Goal: Find contact information: Find contact information

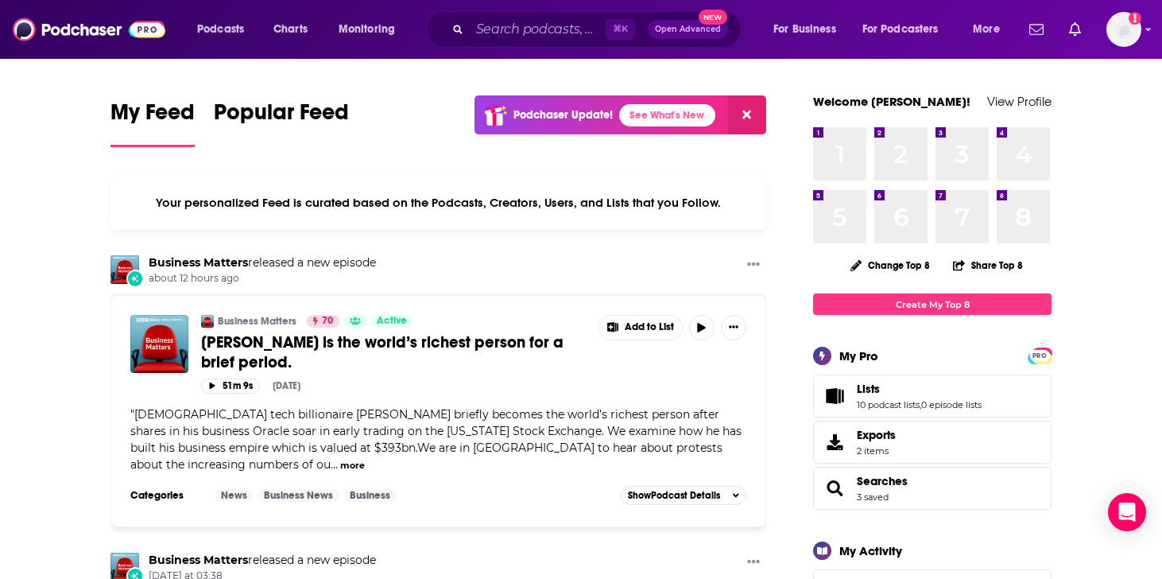
scroll to position [3, 0]
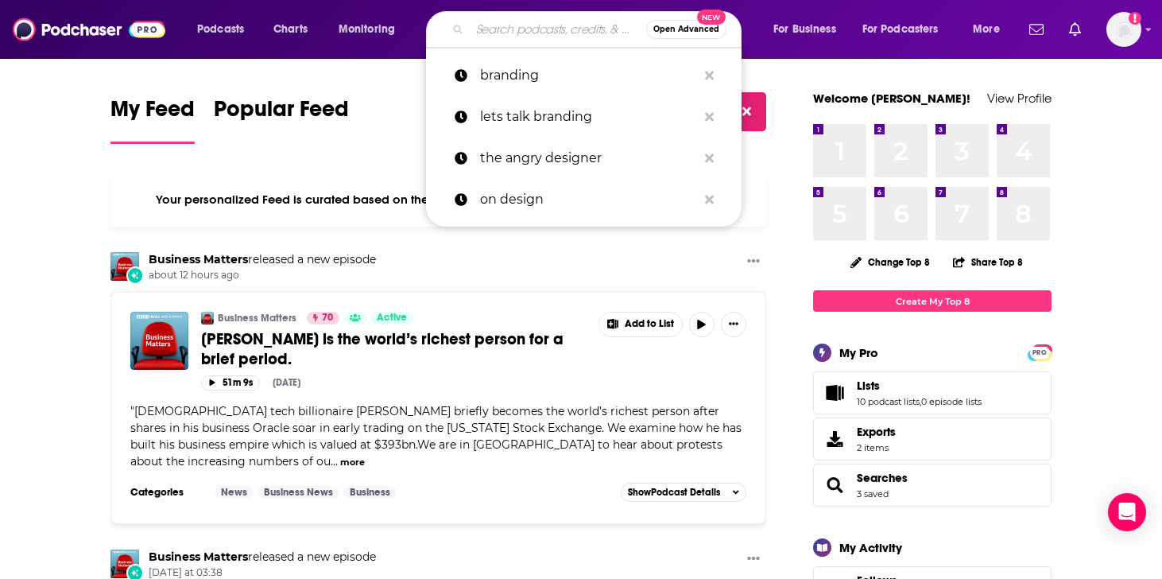
click at [560, 37] on input "Search podcasts, credits, & more..." at bounding box center [558, 29] width 176 height 25
paste input "Podcast What it focuses on / what you’ll get out of it Business of Drinks Inter…"
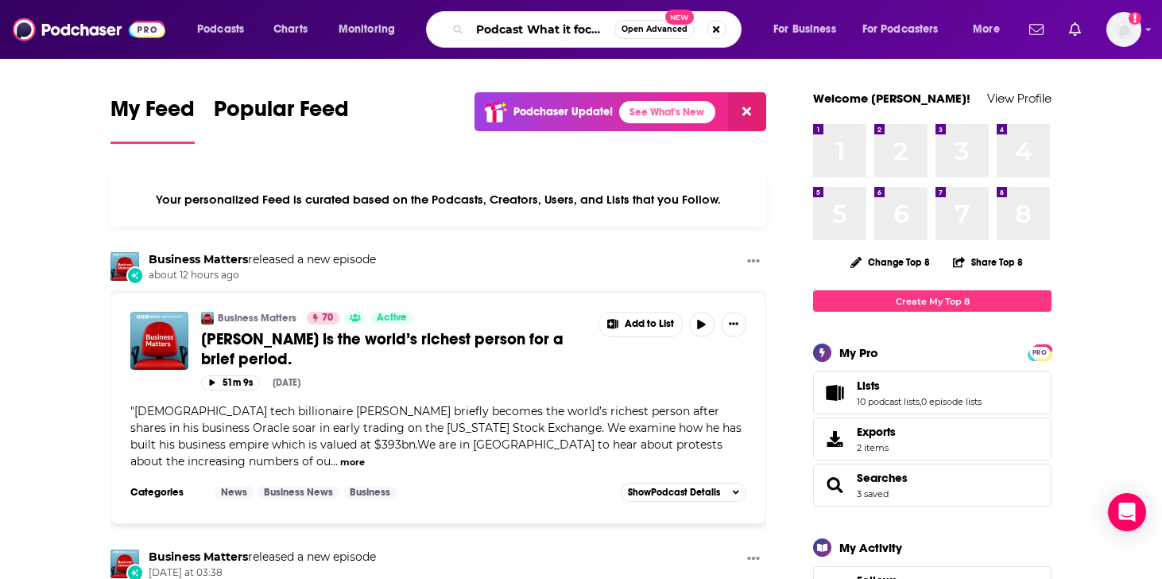
scroll to position [0, 2567]
drag, startPoint x: 541, startPoint y: 29, endPoint x: 367, endPoint y: 26, distance: 174.1
click at [367, 26] on div "Podcasts Charts Monitoring Podcast What it focuses on / what you’ll get out of …" at bounding box center [600, 29] width 829 height 37
type input "Podcast What it focuses on / what you’ll get out of it Business of Drinks Inter…"
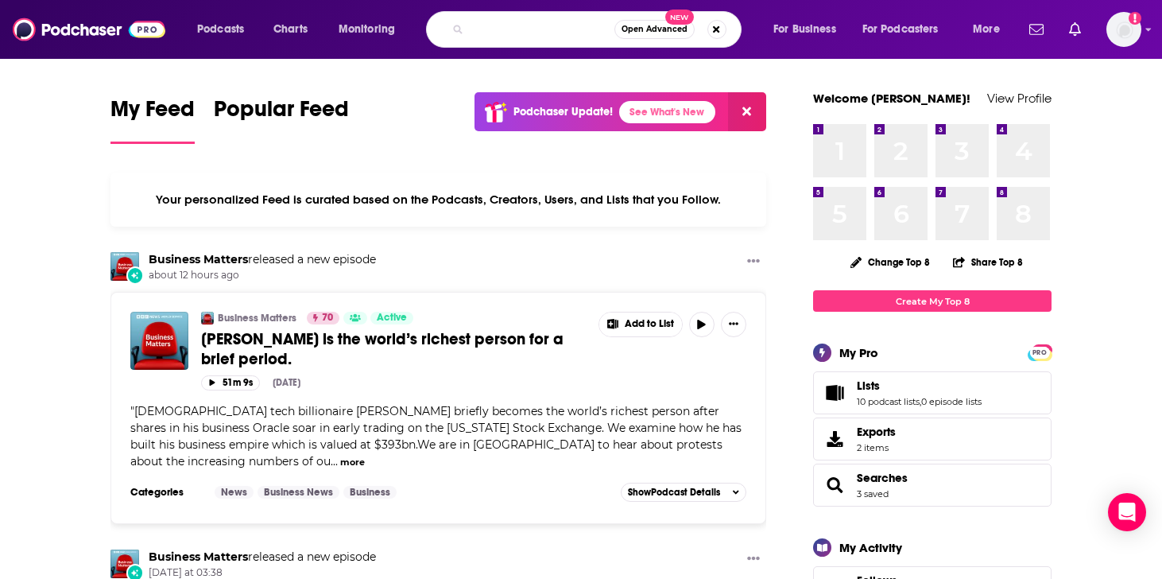
click at [564, 25] on input "Podcast What it focuses on / what you’ll get out of it Business of Drinks Inter…" at bounding box center [542, 29] width 145 height 25
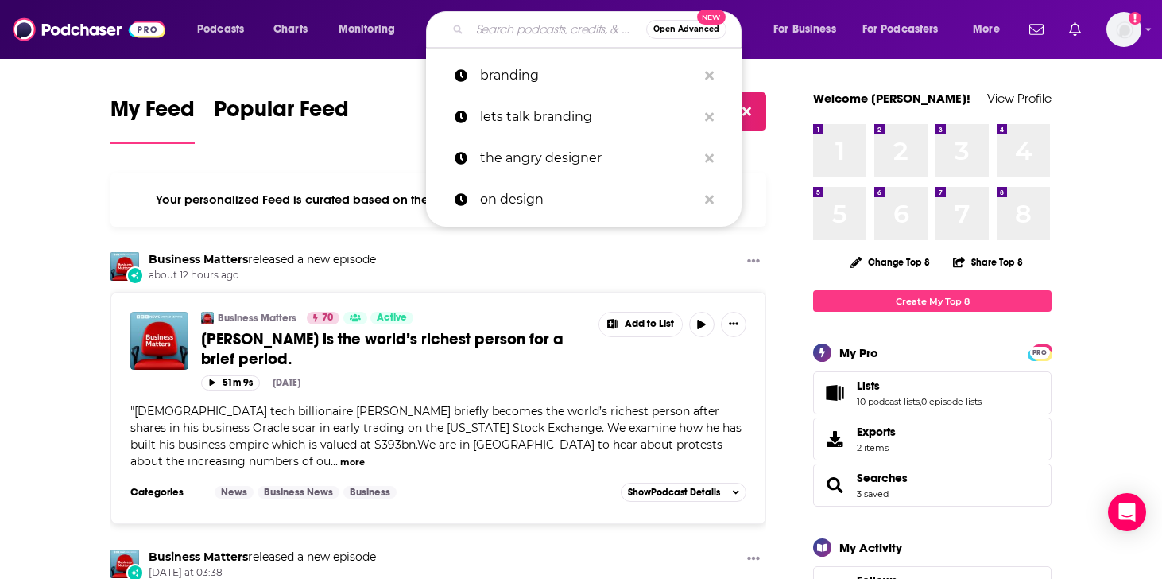
scroll to position [0, 0]
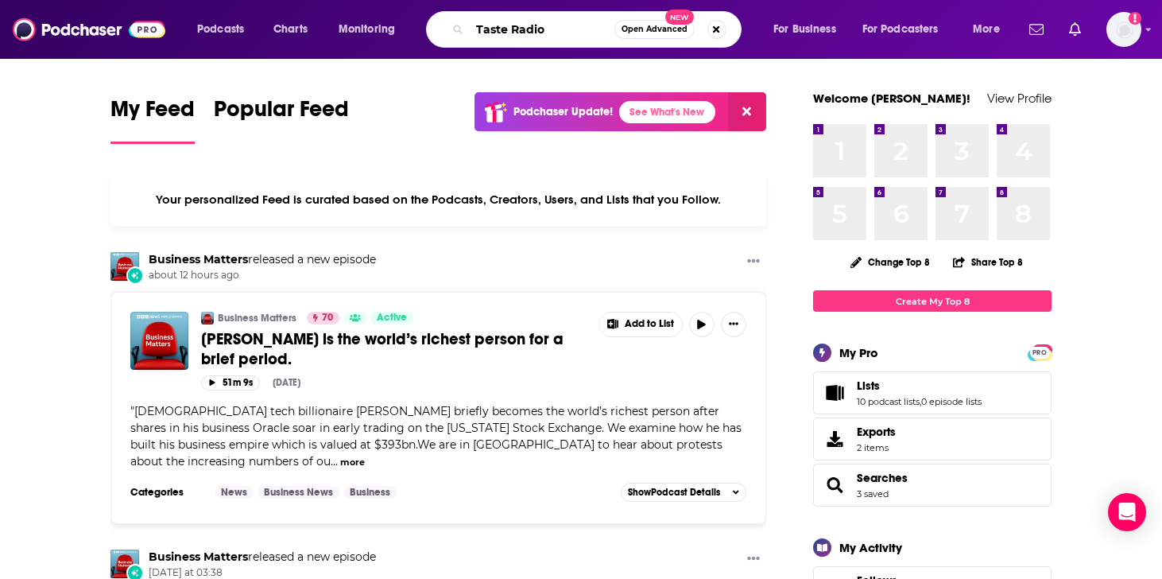
type input "Taste Radio"
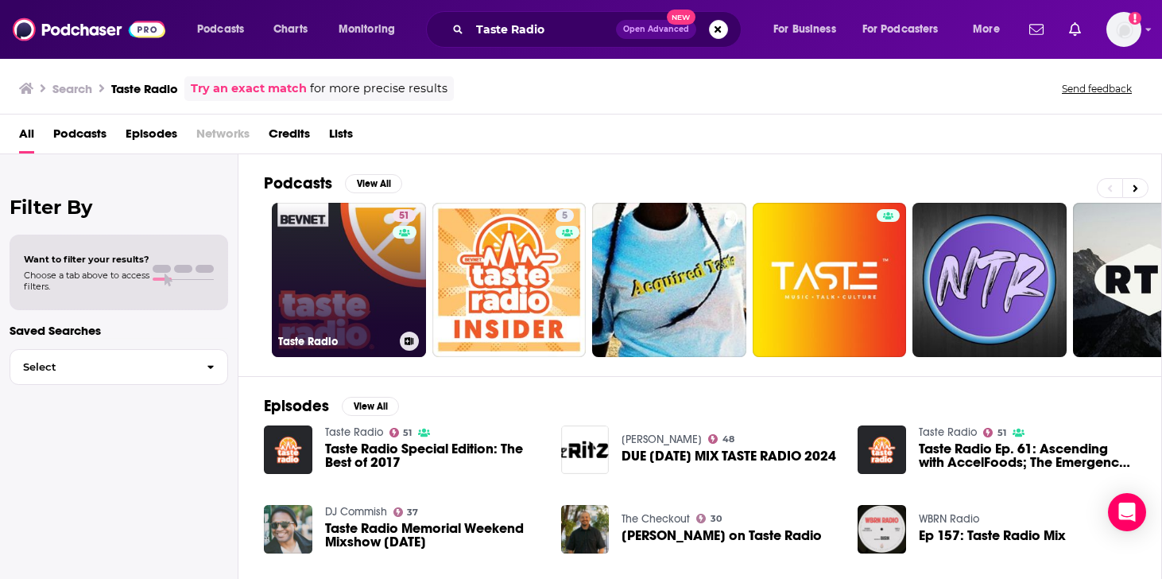
click at [323, 339] on h3 "Taste Radio" at bounding box center [335, 342] width 115 height 14
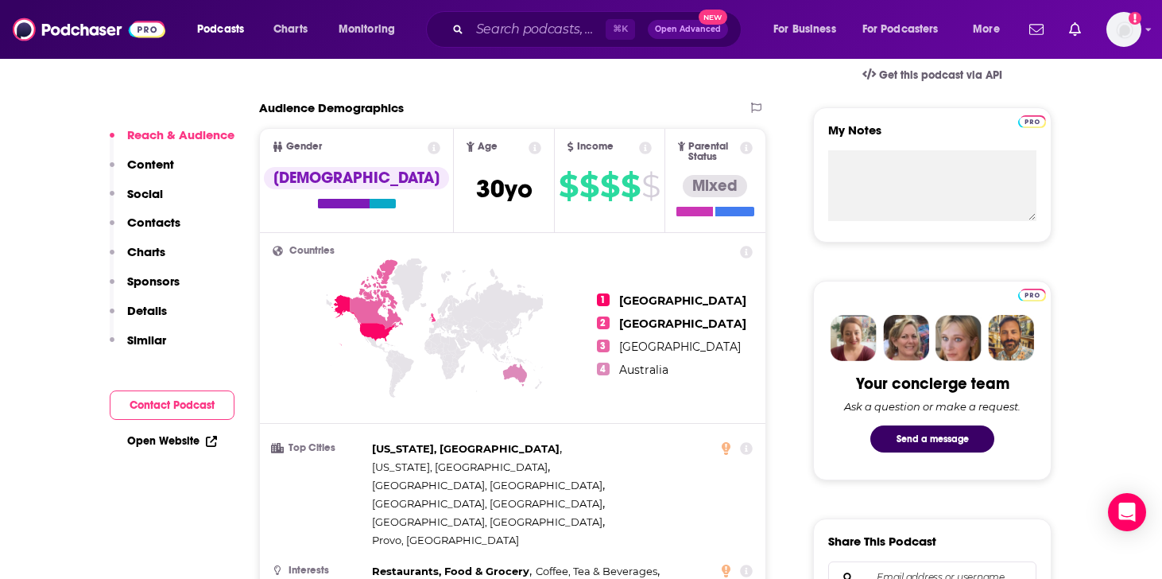
scroll to position [552, 0]
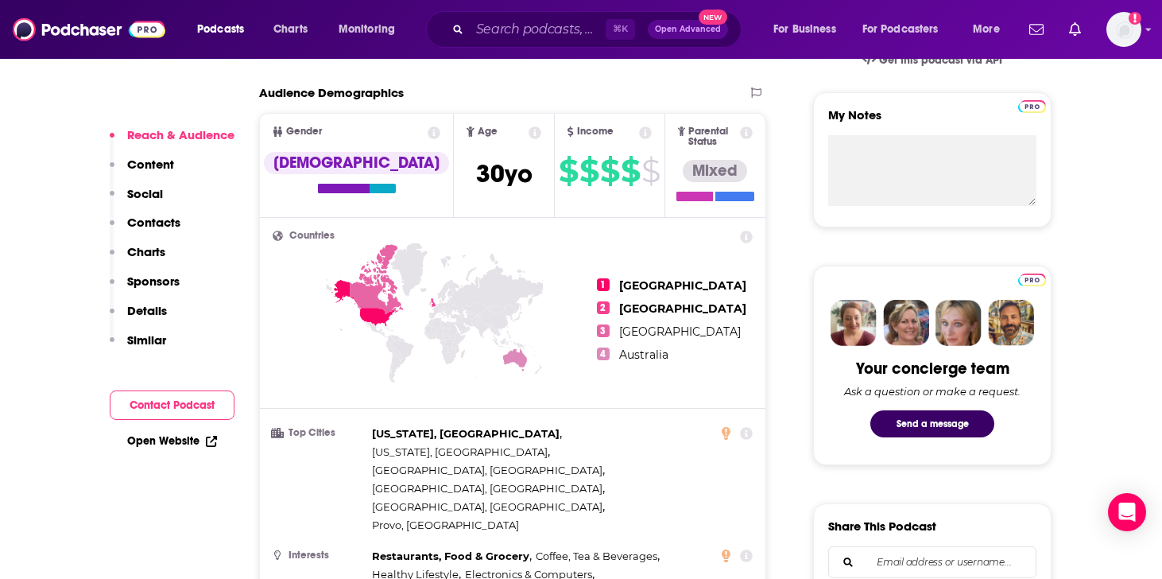
click at [186, 406] on button "Contact Podcast" at bounding box center [172, 404] width 125 height 29
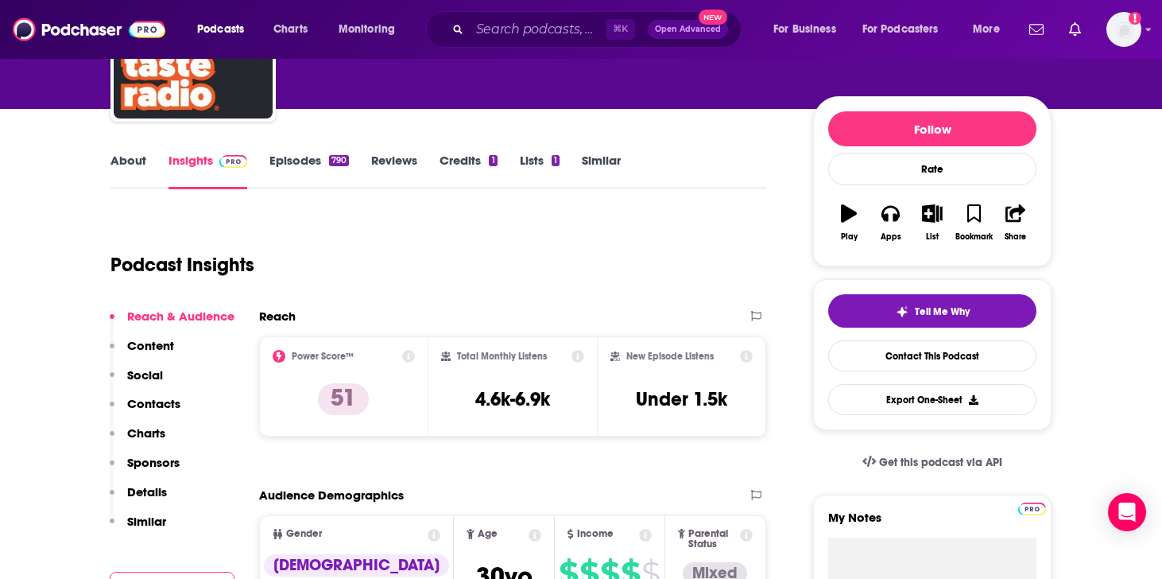
scroll to position [0, 0]
